Goal: Information Seeking & Learning: Learn about a topic

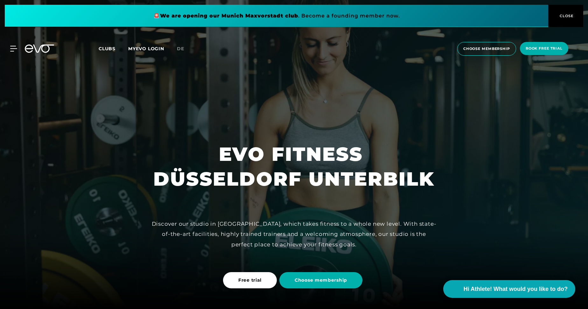
click at [563, 14] on span "CLOSE" at bounding box center [566, 16] width 16 height 6
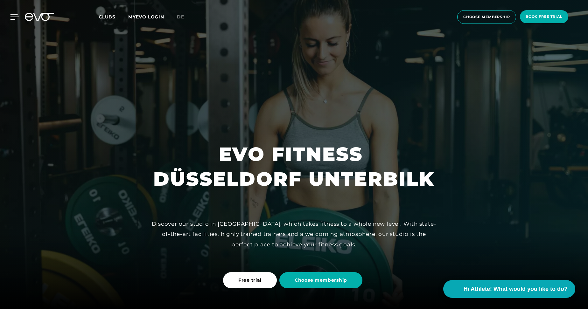
click at [8, 14] on div at bounding box center [9, 17] width 19 height 6
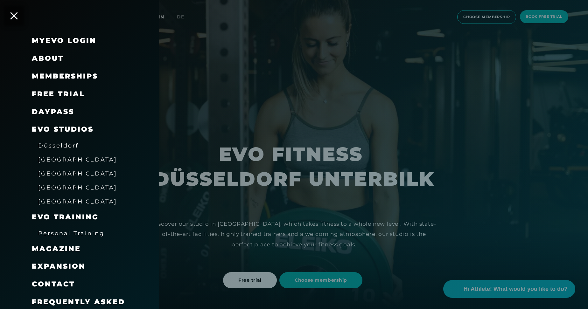
click at [55, 145] on span "Düsseldorf" at bounding box center [58, 145] width 40 height 7
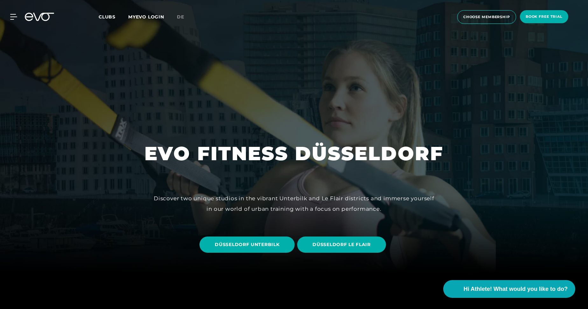
scroll to position [127, 0]
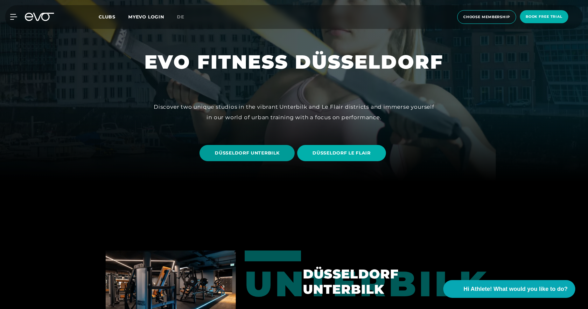
click at [266, 156] on span "DÜSSELDORF UNTERBILK" at bounding box center [247, 153] width 65 height 7
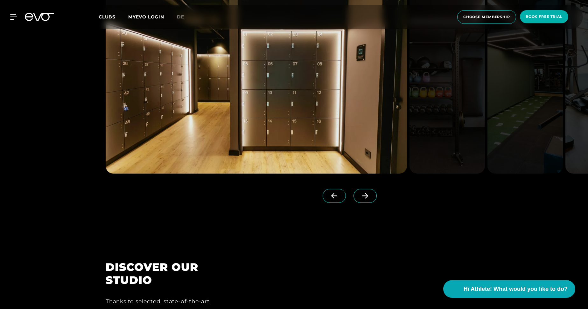
scroll to position [700, 0]
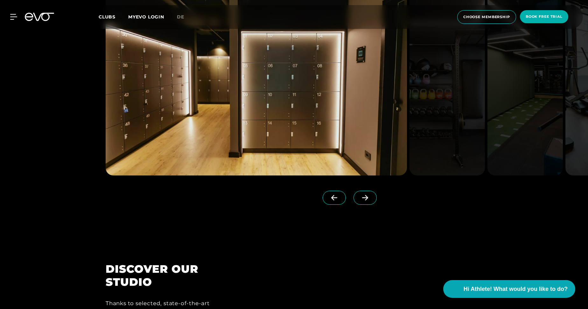
click at [354, 194] on span at bounding box center [365, 198] width 23 height 14
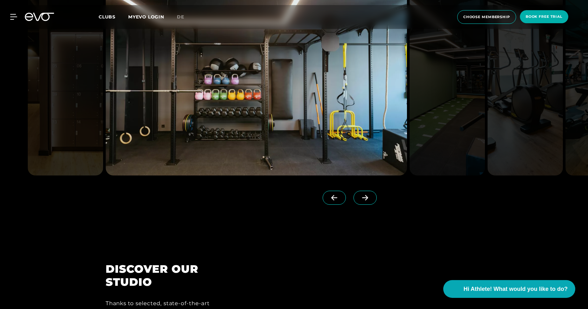
click at [360, 196] on icon at bounding box center [365, 198] width 11 height 6
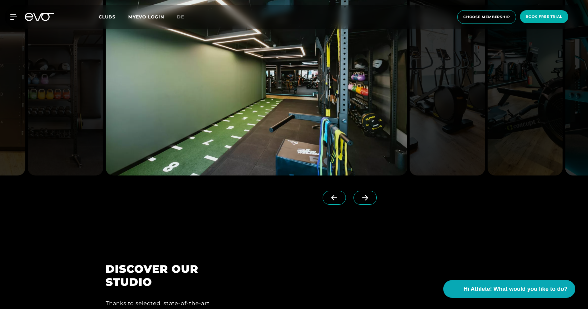
click at [360, 196] on icon at bounding box center [365, 198] width 11 height 6
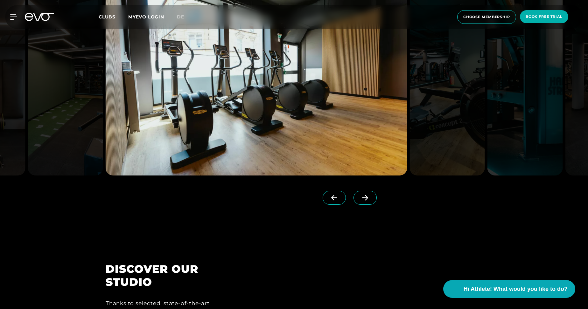
click at [360, 196] on icon at bounding box center [365, 198] width 11 height 6
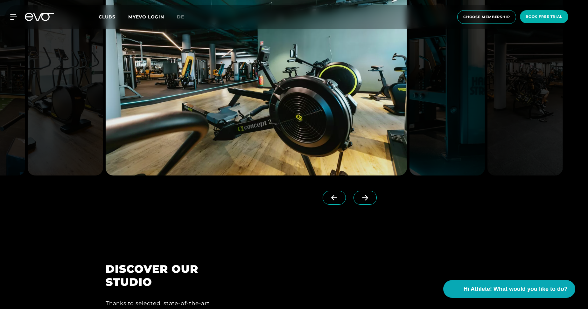
click at [360, 196] on icon at bounding box center [365, 198] width 11 height 6
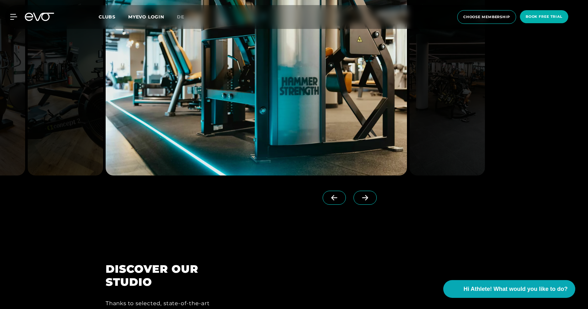
click at [360, 196] on icon at bounding box center [365, 198] width 11 height 6
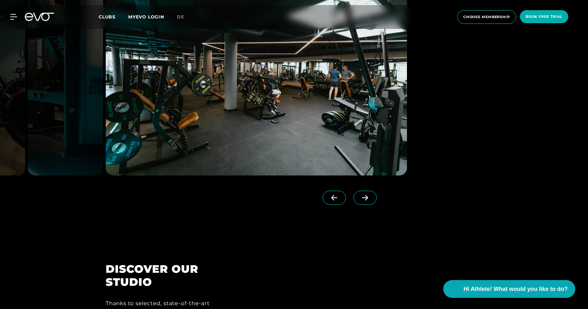
click at [360, 196] on icon at bounding box center [365, 198] width 11 height 6
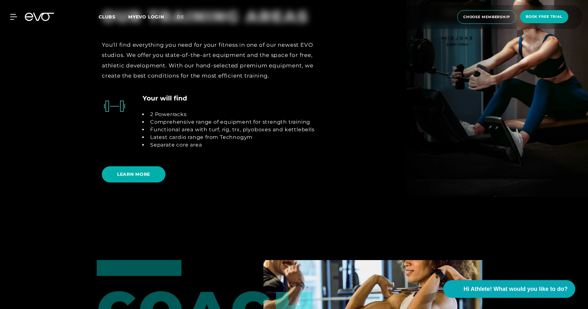
scroll to position [1241, 0]
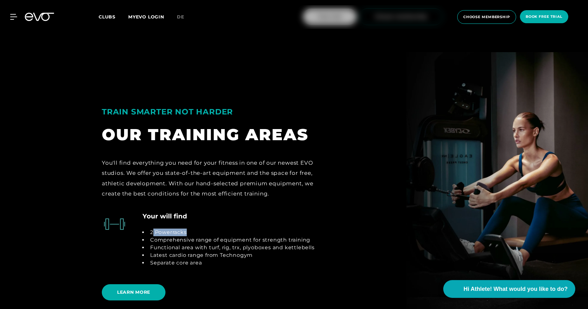
drag, startPoint x: 189, startPoint y: 233, endPoint x: 154, endPoint y: 234, distance: 35.3
click at [154, 234] on li "2 Powerracks" at bounding box center [231, 233] width 167 height 8
drag, startPoint x: 154, startPoint y: 234, endPoint x: 139, endPoint y: 285, distance: 53.2
click at [139, 285] on span "LEARN MORE" at bounding box center [134, 292] width 64 height 16
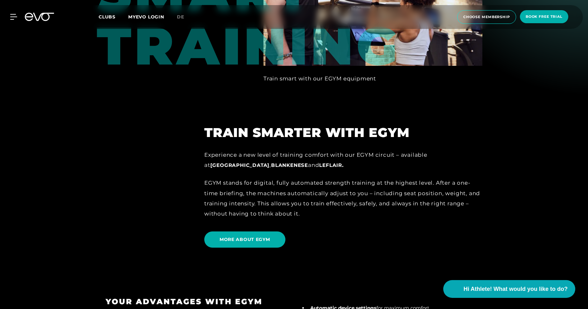
scroll to position [636, 0]
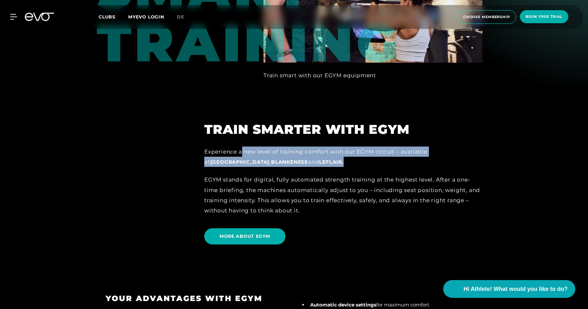
drag, startPoint x: 242, startPoint y: 151, endPoint x: 376, endPoint y: 158, distance: 134.2
click at [376, 158] on div "Experience a new level of training comfort with our EGYM circuit – available at…" at bounding box center [343, 157] width 278 height 21
drag, startPoint x: 376, startPoint y: 158, endPoint x: 381, endPoint y: 158, distance: 4.1
click at [381, 158] on div "Experience a new level of training comfort with our EGYM circuit – available at…" at bounding box center [343, 157] width 278 height 21
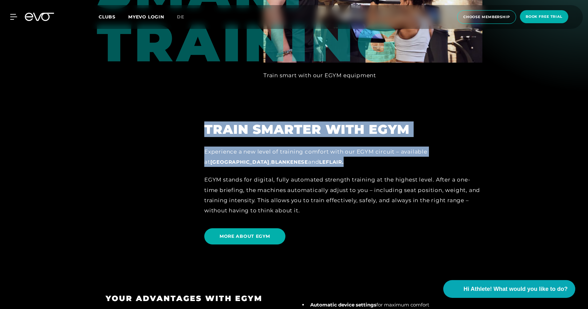
drag, startPoint x: 305, startPoint y: 161, endPoint x: 193, endPoint y: 151, distance: 112.7
click at [193, 151] on div "Smart Training Train smart with our EGYM equipment Train smarter with EGYM Expe…" at bounding box center [294, 95] width 395 height 310
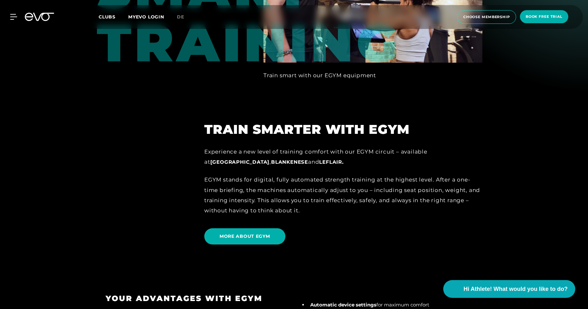
drag, startPoint x: 193, startPoint y: 151, endPoint x: 209, endPoint y: 180, distance: 32.3
click at [209, 180] on div "EGYM stands for digital, fully automated strength training at the highest level…" at bounding box center [343, 195] width 278 height 41
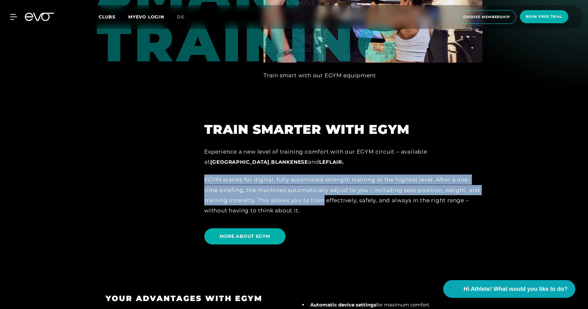
drag, startPoint x: 200, startPoint y: 177, endPoint x: 324, endPoint y: 196, distance: 124.9
click at [324, 196] on div "Train smarter with EGYM Experience a new level of training comfort with our EGY…" at bounding box center [343, 172] width 296 height 153
drag, startPoint x: 324, startPoint y: 196, endPoint x: 272, endPoint y: 162, distance: 61.9
click at [319, 162] on span "LeFlair" at bounding box center [330, 162] width 23 height 6
